Goal: Information Seeking & Learning: Learn about a topic

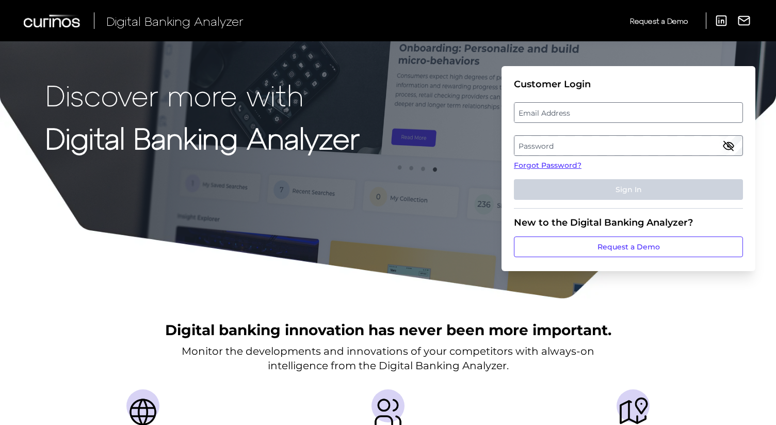
click at [538, 110] on label "Email Address" at bounding box center [627, 112] width 227 height 19
click at [538, 110] on input "email" at bounding box center [628, 112] width 229 height 21
type input "[EMAIL_ADDRESS][PERSON_NAME][DOMAIN_NAME]"
click at [563, 165] on link "Forgot Password?" at bounding box center [628, 165] width 229 height 11
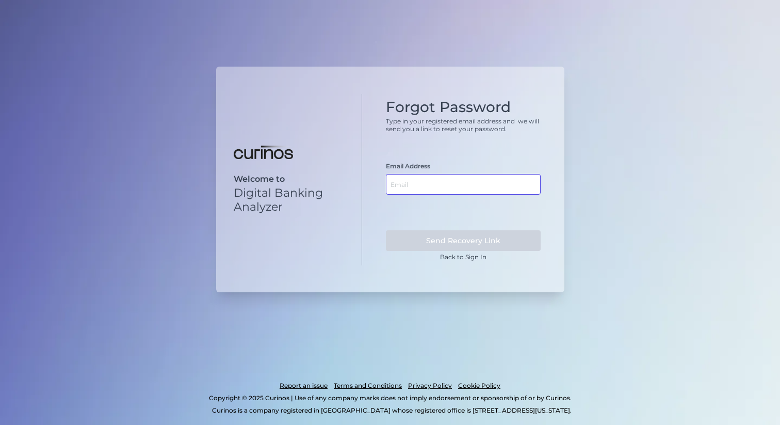
click at [420, 182] on input "text" at bounding box center [463, 184] width 155 height 21
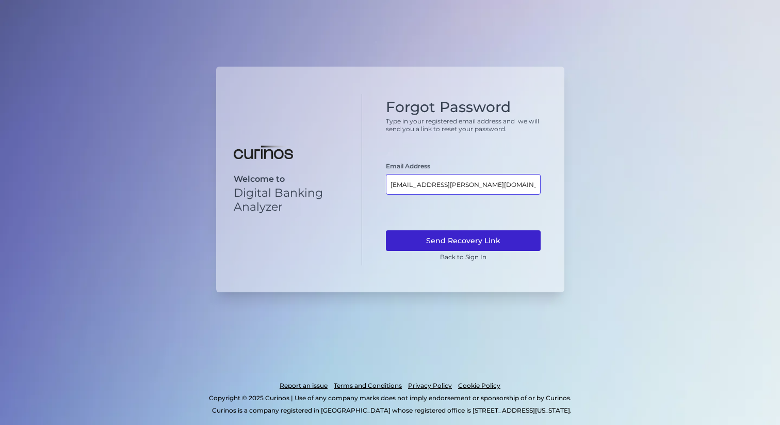
type input "mark.moledor@huntington.com"
click at [482, 237] on button "Send Recovery Link" at bounding box center [463, 240] width 155 height 21
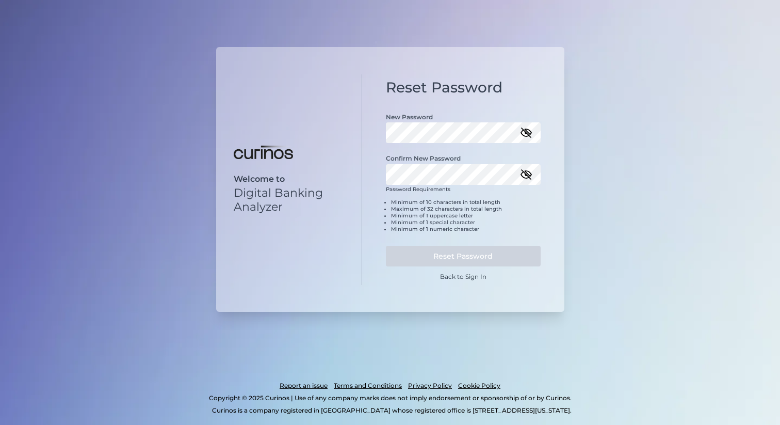
click at [528, 136] on icon "button" at bounding box center [526, 132] width 12 height 12
click at [382, 136] on div "Reset Password New Password Confirm New Password Password Requirements Minimum …" at bounding box center [463, 179] width 202 height 210
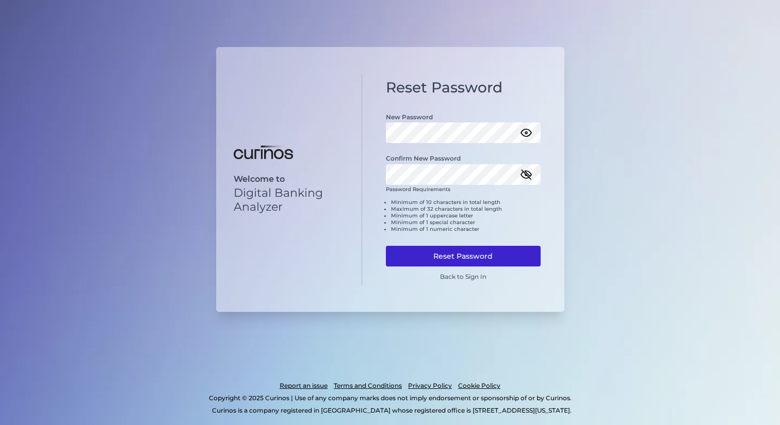
click at [476, 251] on button "Reset Password" at bounding box center [463, 256] width 155 height 21
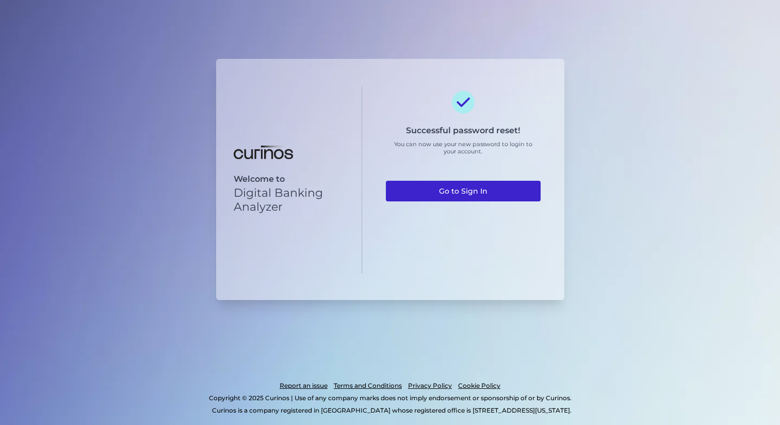
click at [480, 191] on link "Go to Sign In" at bounding box center [463, 191] width 155 height 21
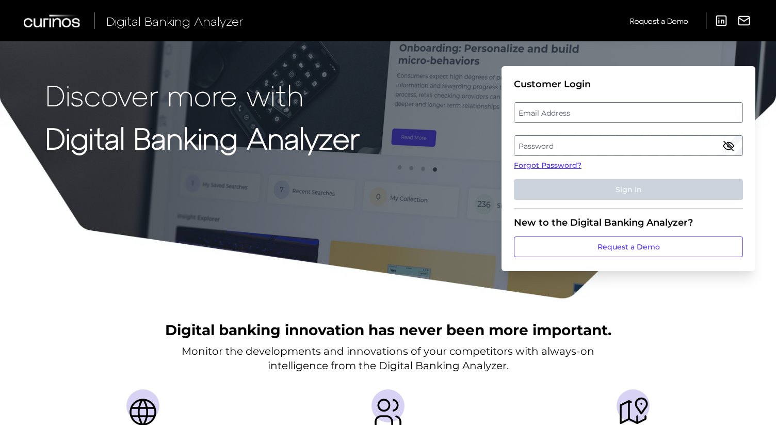
click at [551, 112] on label "Email Address" at bounding box center [627, 112] width 227 height 19
click at [551, 112] on input "email" at bounding box center [628, 112] width 229 height 21
type input "[EMAIL_ADDRESS][PERSON_NAME][DOMAIN_NAME]"
click at [565, 150] on label "Password" at bounding box center [627, 145] width 227 height 19
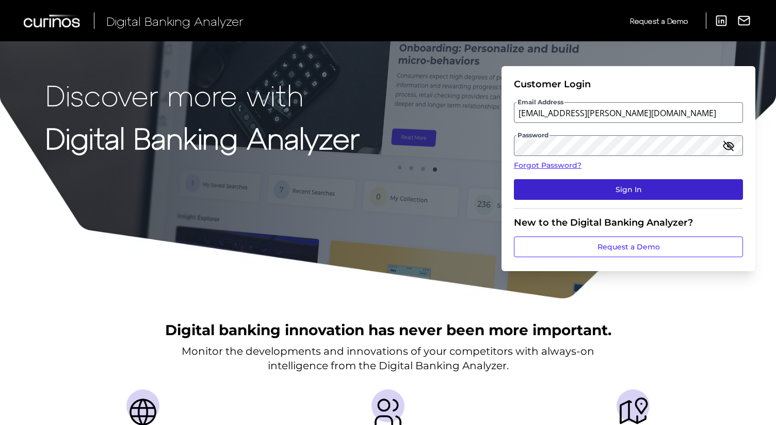
click at [616, 184] on button "Sign In" at bounding box center [628, 189] width 229 height 21
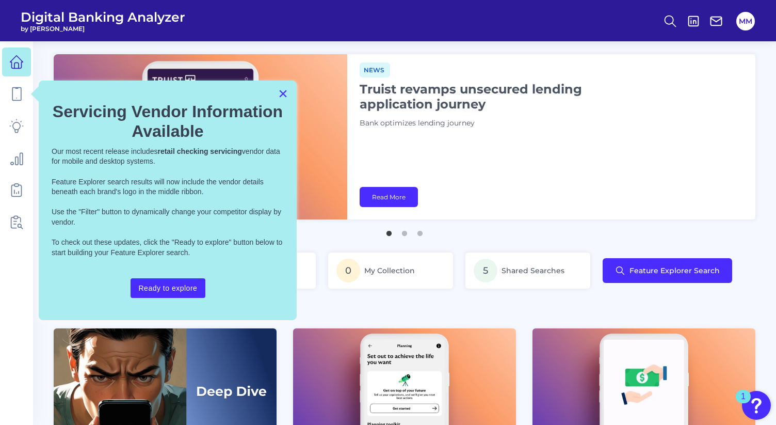
click at [282, 92] on button "×" at bounding box center [283, 93] width 10 height 17
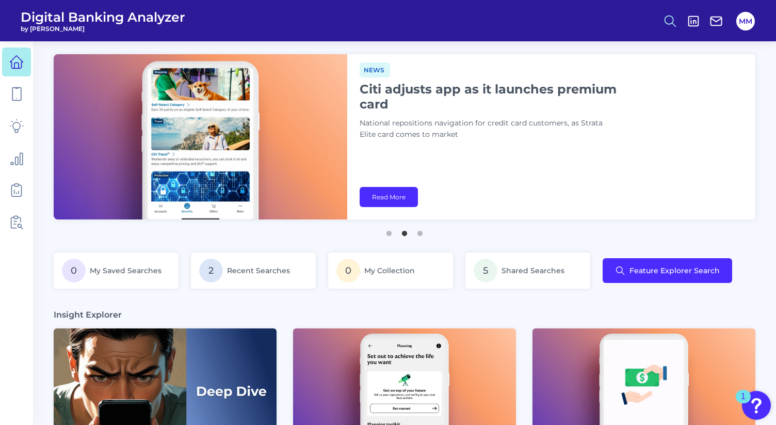
click at [665, 18] on circle at bounding box center [669, 19] width 8 height 8
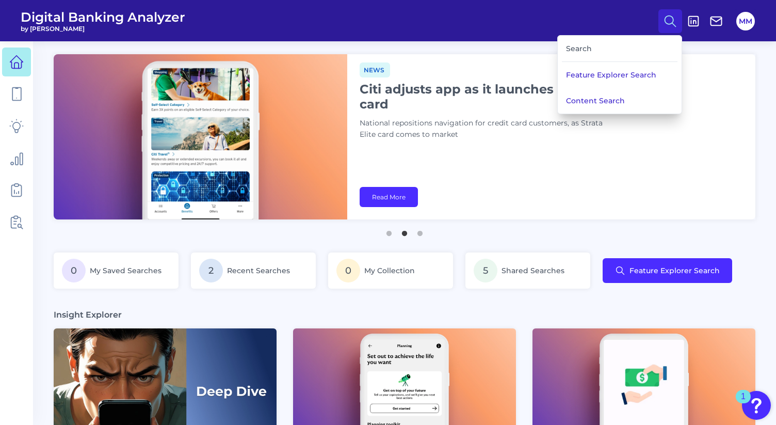
click at [631, 44] on div "Search" at bounding box center [620, 49] width 116 height 26
click at [611, 53] on div "Search" at bounding box center [620, 49] width 116 height 26
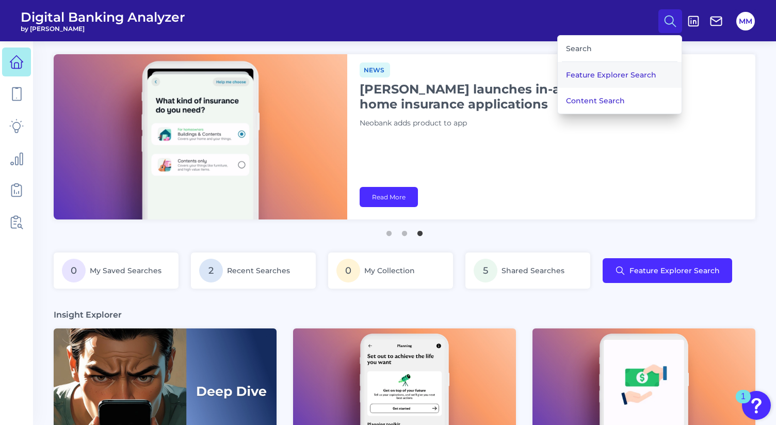
click at [611, 73] on button "Feature Explorer Search" at bounding box center [620, 75] width 124 height 26
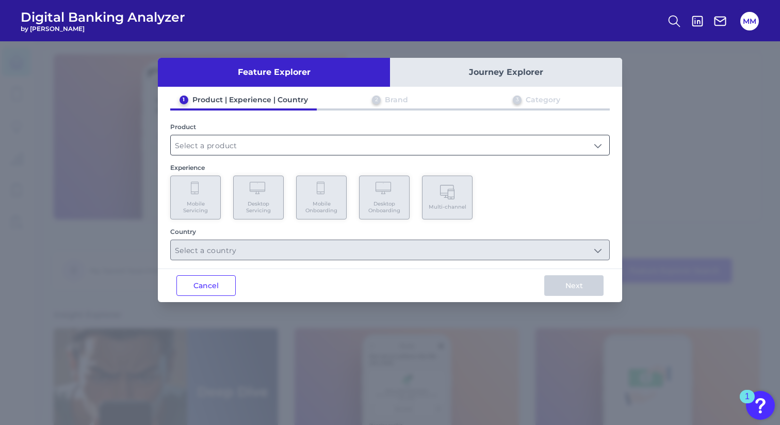
click at [299, 153] on input "text" at bounding box center [390, 145] width 438 height 20
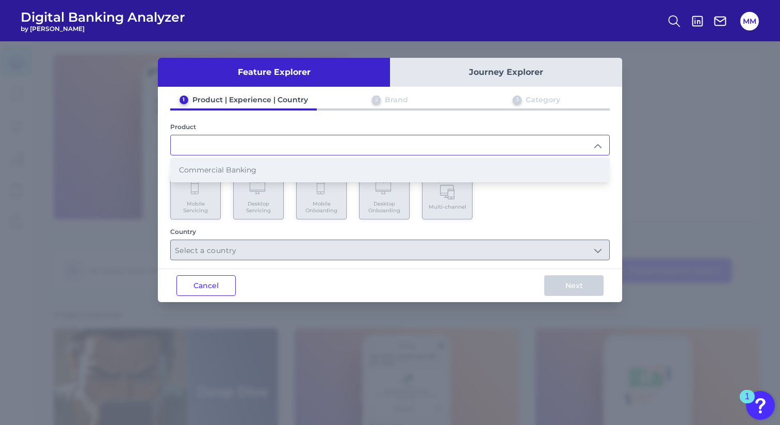
click at [274, 167] on li "Commercial Banking" at bounding box center [390, 170] width 438 height 24
type input "Commercial Banking"
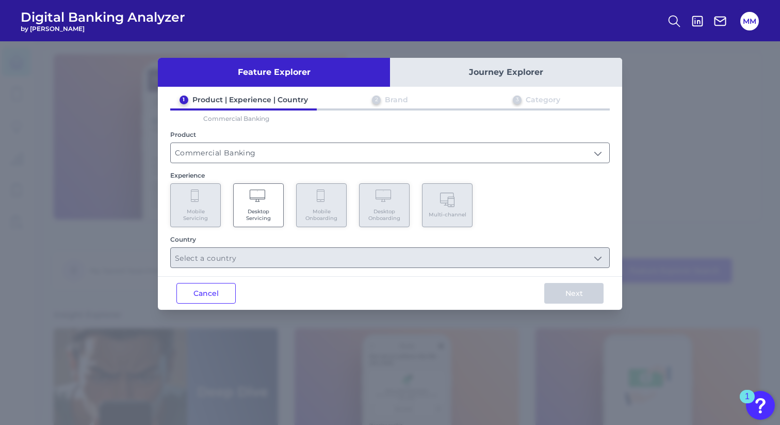
click at [265, 209] on span "Desktop Servicing" at bounding box center [258, 214] width 39 height 13
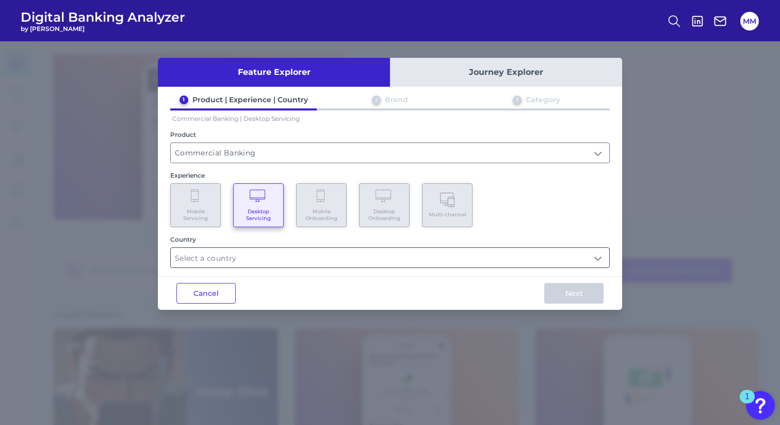
click at [599, 260] on input "text" at bounding box center [390, 258] width 438 height 20
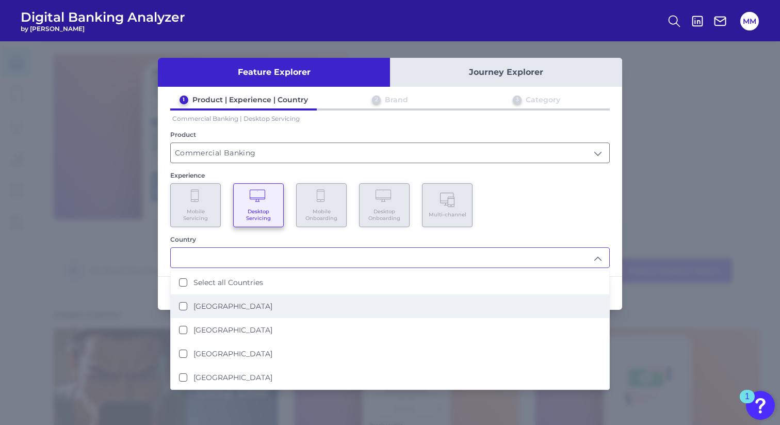
click at [234, 301] on label "United States" at bounding box center [232, 305] width 79 height 9
type input "United States"
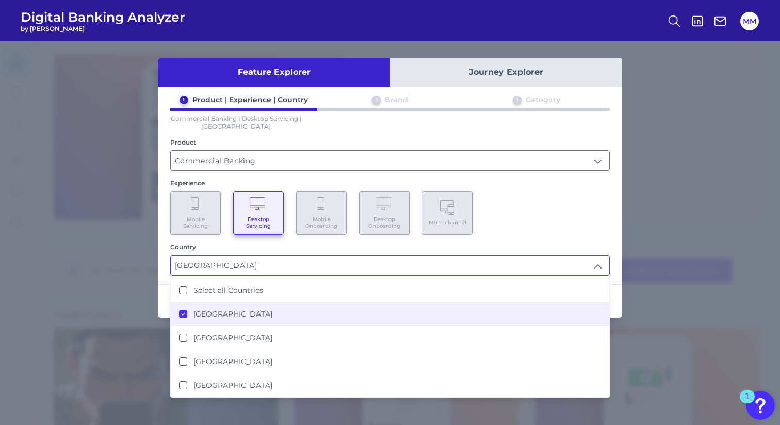
click at [258, 247] on div "Country" at bounding box center [390, 247] width 440 height 8
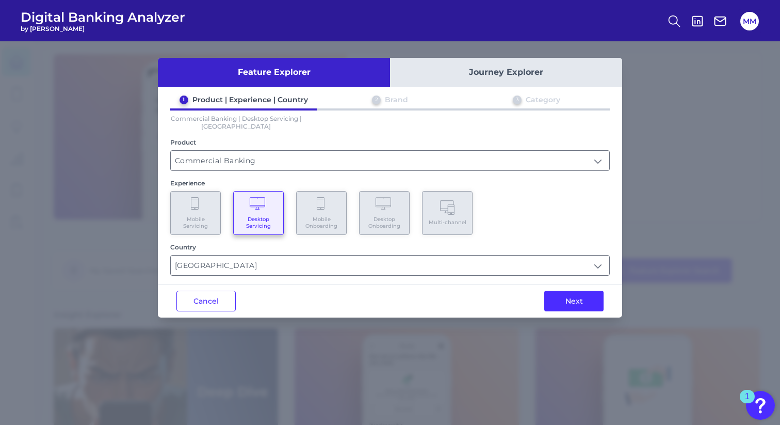
click at [272, 212] on Servicing "Desktop Servicing" at bounding box center [258, 213] width 51 height 44
click at [571, 300] on button "Next" at bounding box center [573, 300] width 59 height 21
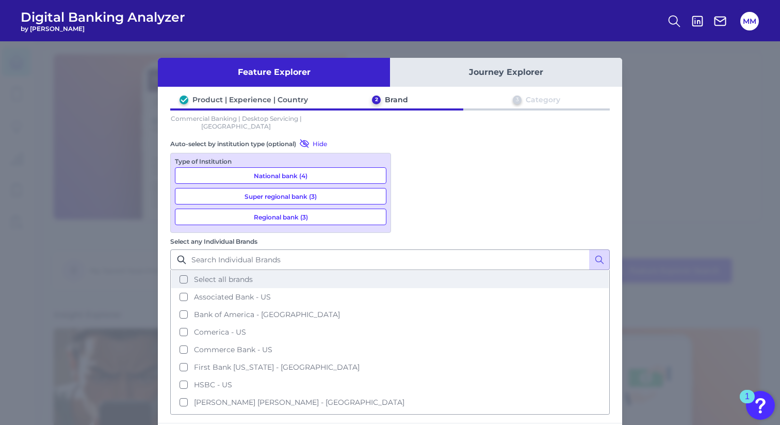
click at [405, 270] on button "Select all brands" at bounding box center [389, 279] width 437 height 18
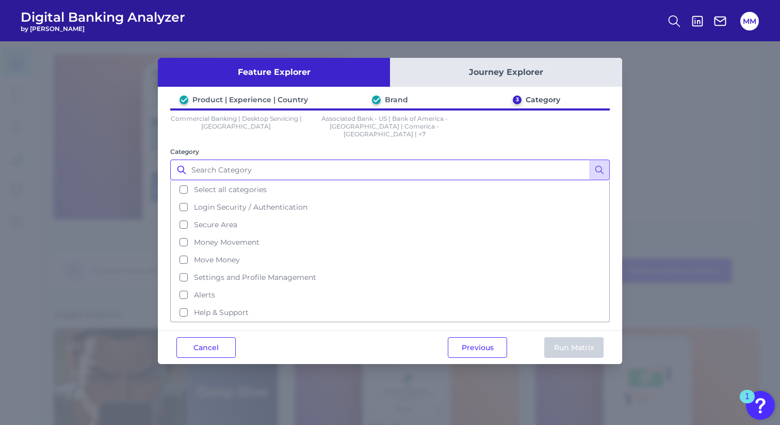
click at [254, 161] on input "Category" at bounding box center [390, 169] width 440 height 21
click at [603, 165] on icon at bounding box center [599, 170] width 10 height 10
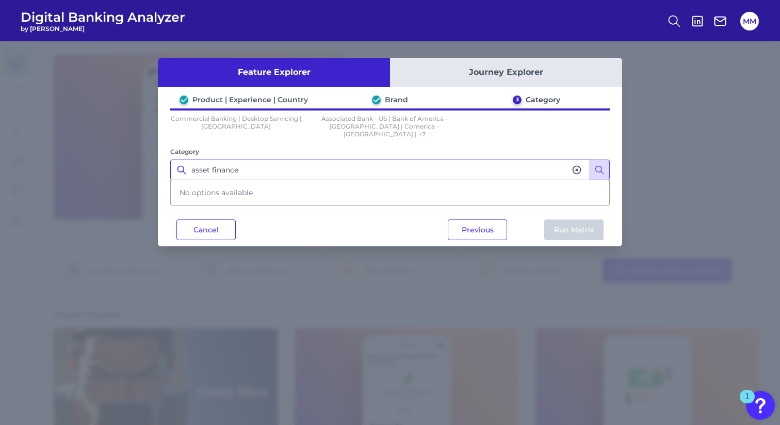
drag, startPoint x: 281, startPoint y: 165, endPoint x: 186, endPoint y: 156, distance: 95.8
click at [186, 159] on div "asset finance" at bounding box center [390, 169] width 440 height 21
type input "asset"
click at [599, 165] on icon at bounding box center [599, 170] width 10 height 10
click at [576, 165] on icon at bounding box center [577, 170] width 10 height 10
